Goal: Communication & Community: Connect with others

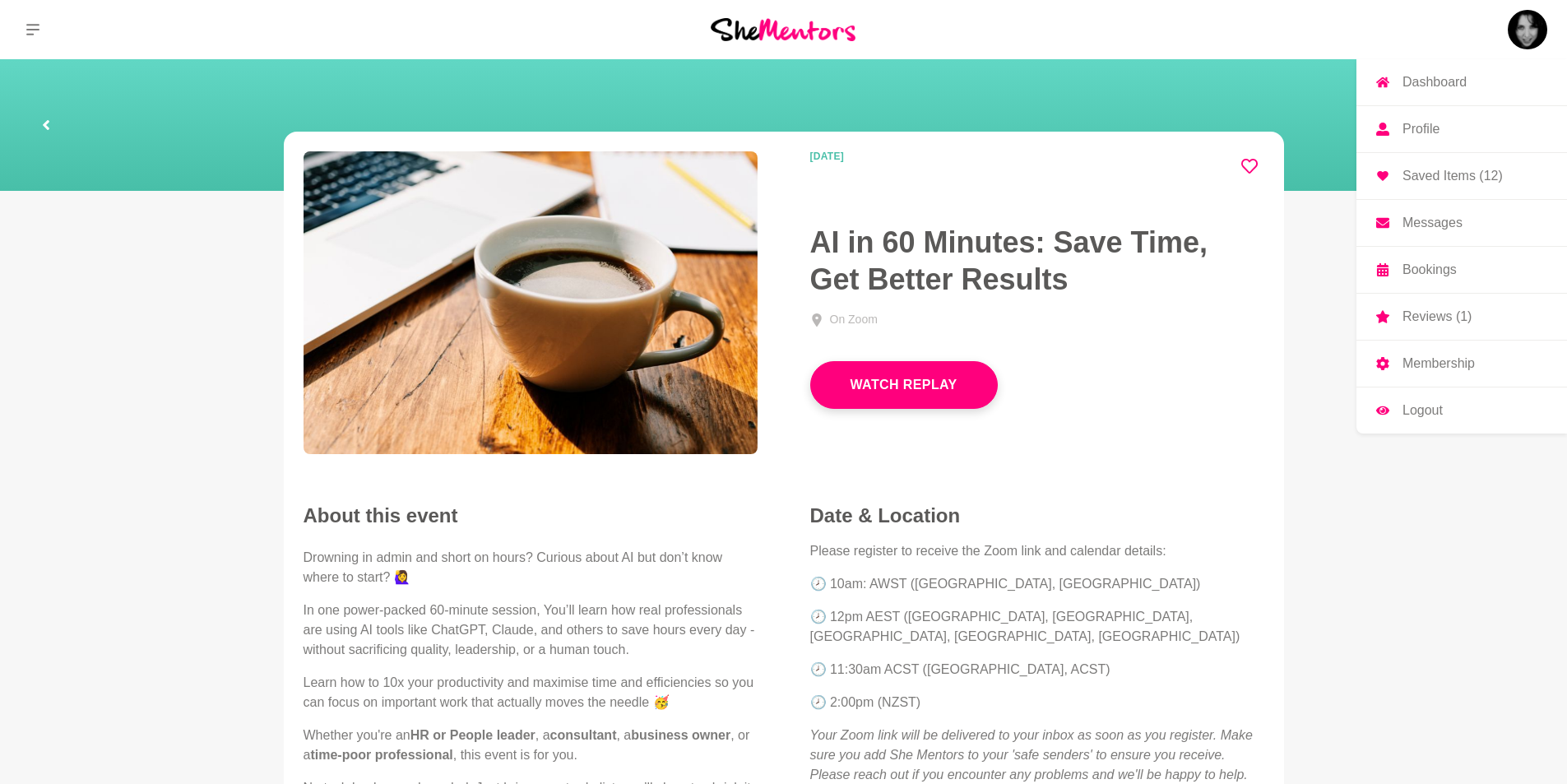
click at [1460, 85] on p "Dashboard" at bounding box center [1435, 82] width 64 height 13
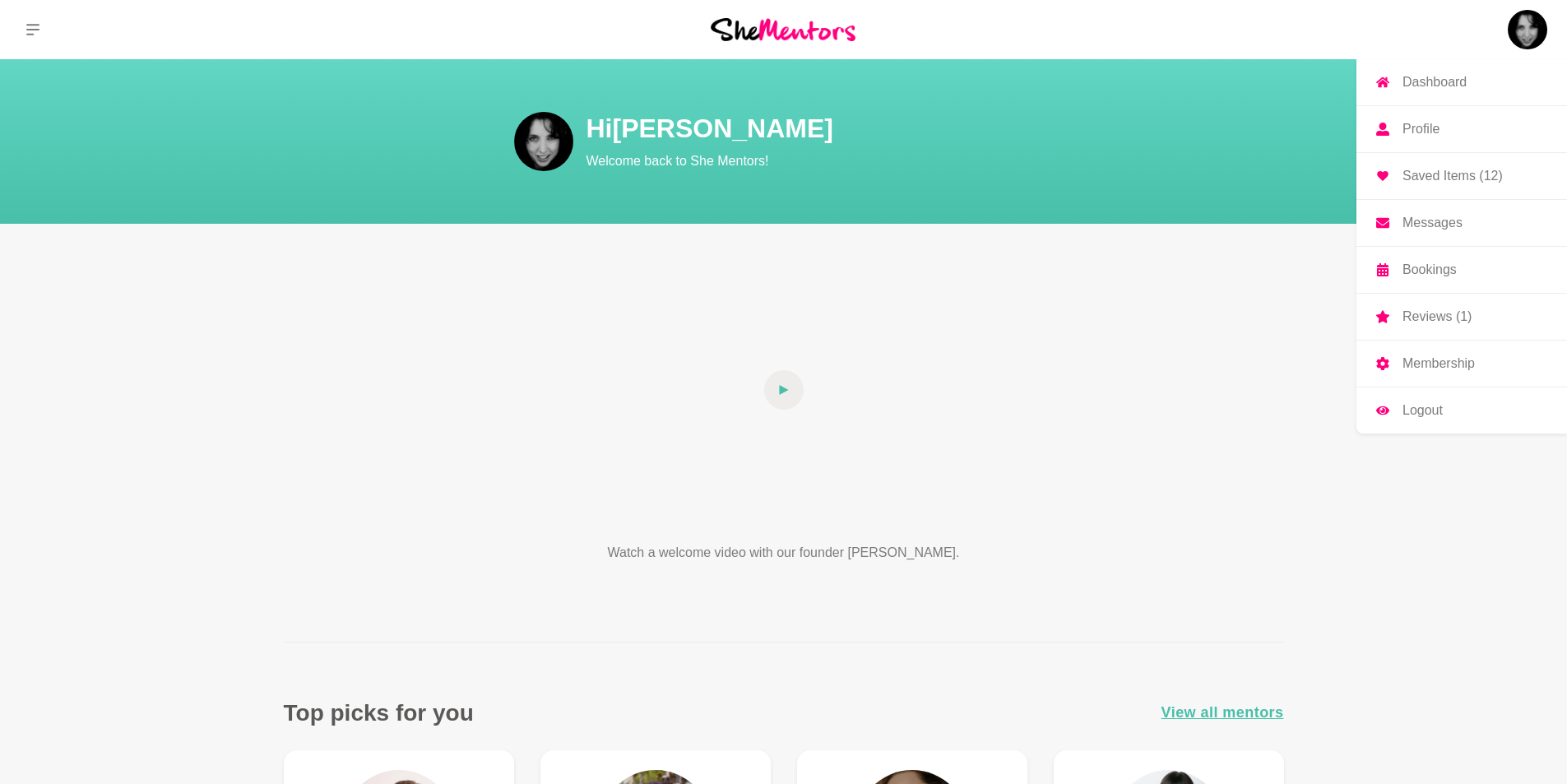
click at [1434, 222] on p "Messages" at bounding box center [1433, 222] width 60 height 13
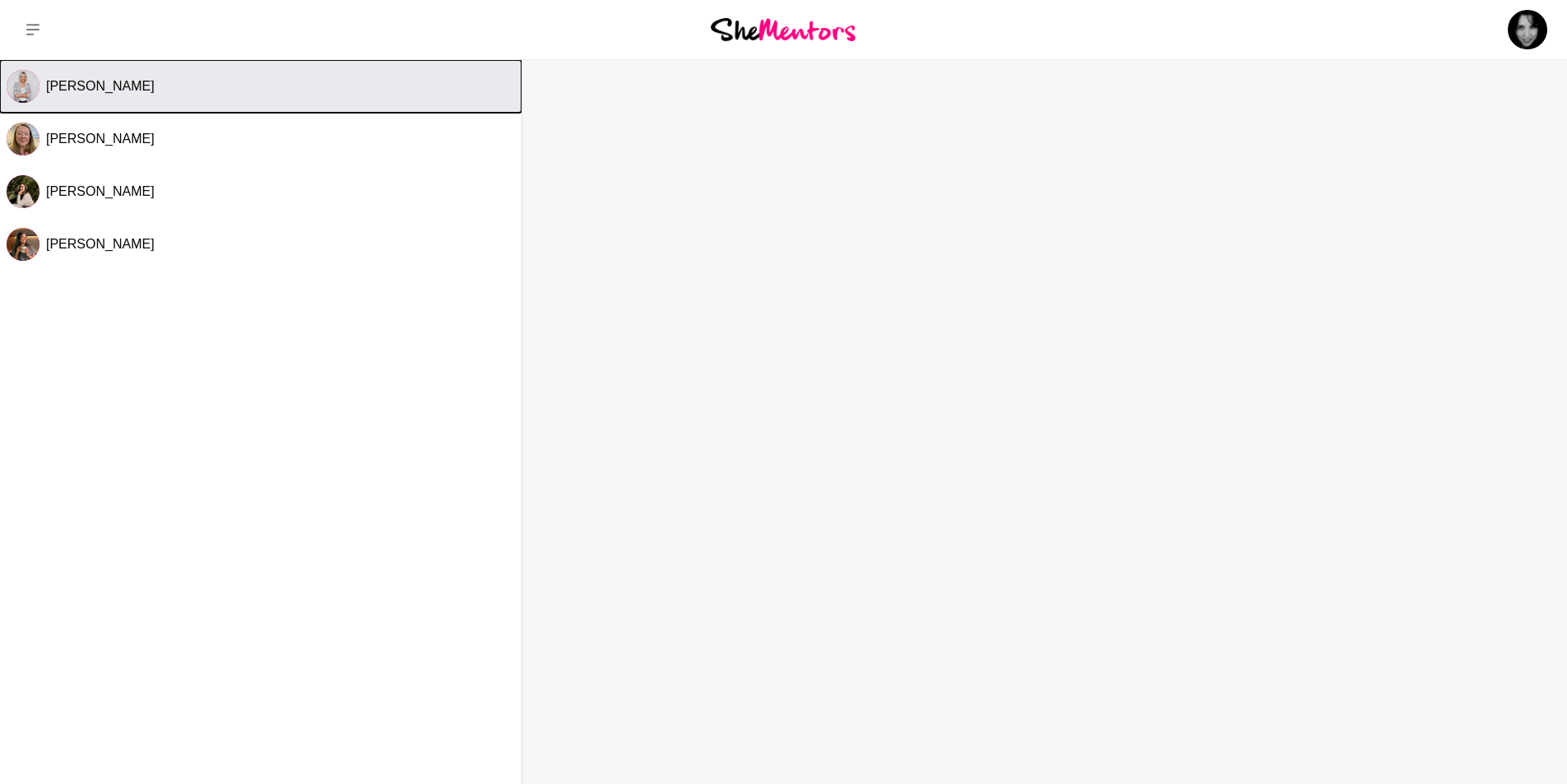
click at [73, 87] on span "[PERSON_NAME]" at bounding box center [100, 85] width 109 height 14
